Goal: Navigation & Orientation: Find specific page/section

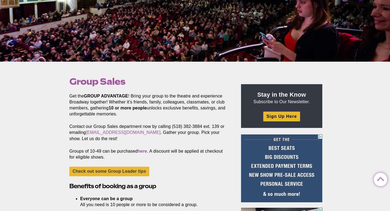
scroll to position [121, 0]
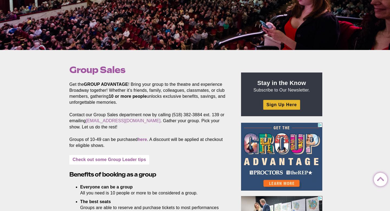
click at [124, 159] on link "Check out some Group Leader tips" at bounding box center [109, 159] width 80 height 9
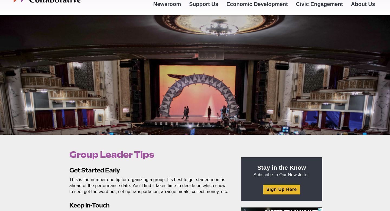
scroll to position [40, 0]
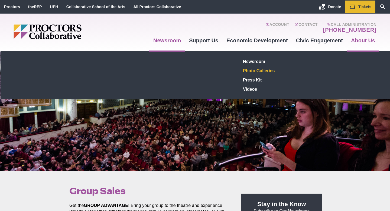
click at [251, 69] on link "Photo Galleries" at bounding box center [280, 70] width 79 height 9
